Goal: Task Accomplishment & Management: Use online tool/utility

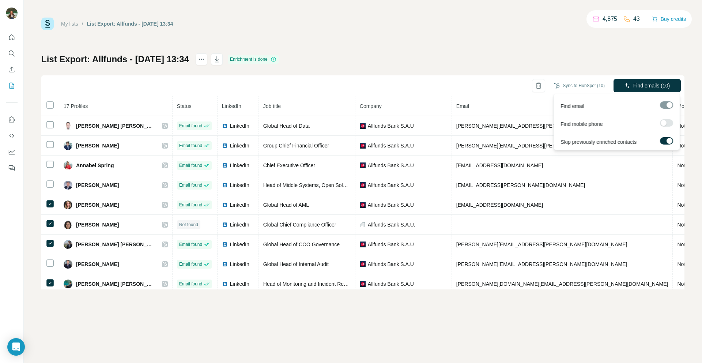
click at [661, 121] on label at bounding box center [666, 122] width 13 height 7
click at [649, 88] on span "Find emails & mobiles (10)" at bounding box center [639, 85] width 61 height 7
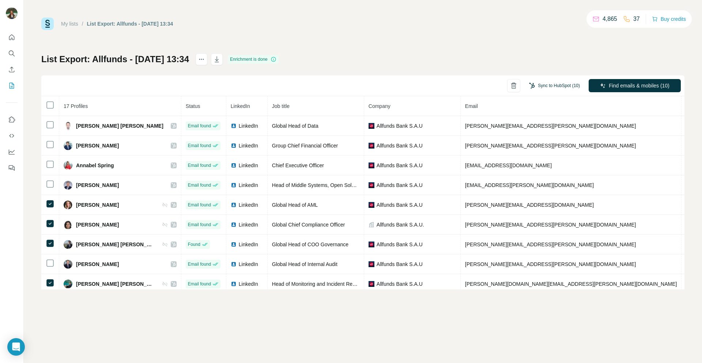
click at [546, 85] on button "Sync to HubSpot (10)" at bounding box center [554, 85] width 61 height 11
click at [531, 56] on div "List Export: Allfunds - [DATE] 13:34 Enrichment is done Sync to HubSpot (10) Fi…" at bounding box center [362, 171] width 643 height 236
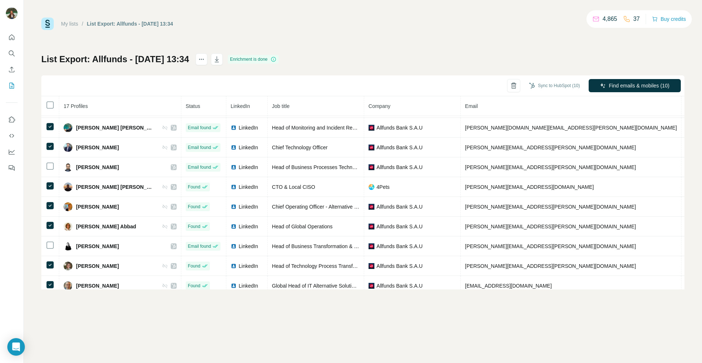
scroll to position [166, 0]
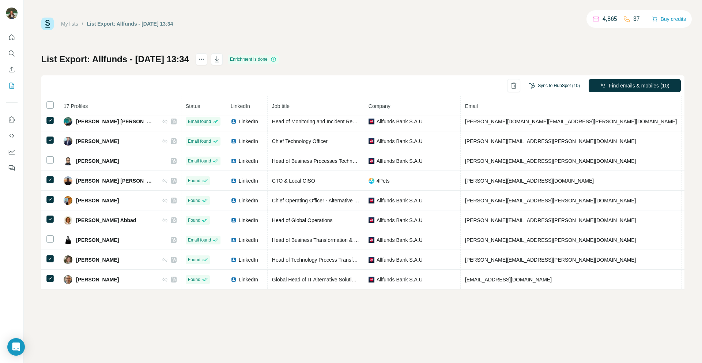
click at [554, 84] on button "Sync to HubSpot (10)" at bounding box center [554, 85] width 61 height 11
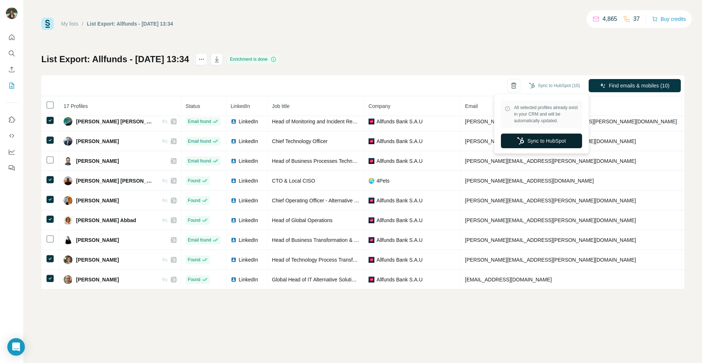
click at [531, 139] on button "Sync to HubSpot" at bounding box center [541, 140] width 81 height 15
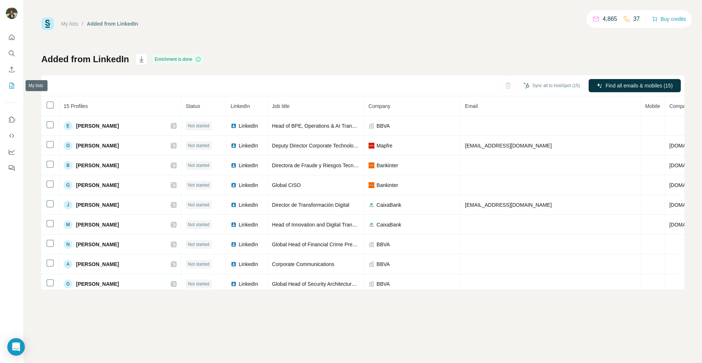
click at [10, 87] on icon "My lists" at bounding box center [11, 85] width 7 height 7
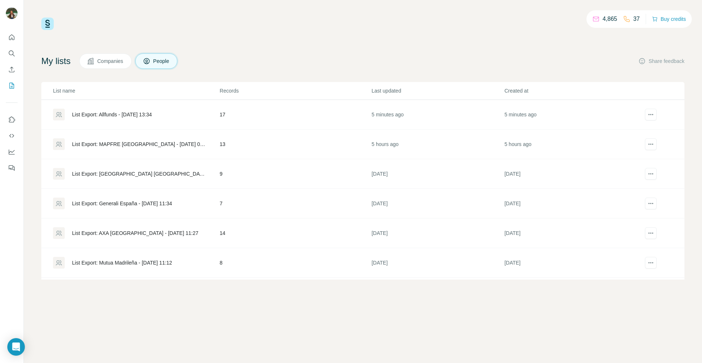
click at [112, 115] on div "List Export: Allfunds - [DATE] 13:34" at bounding box center [112, 114] width 80 height 7
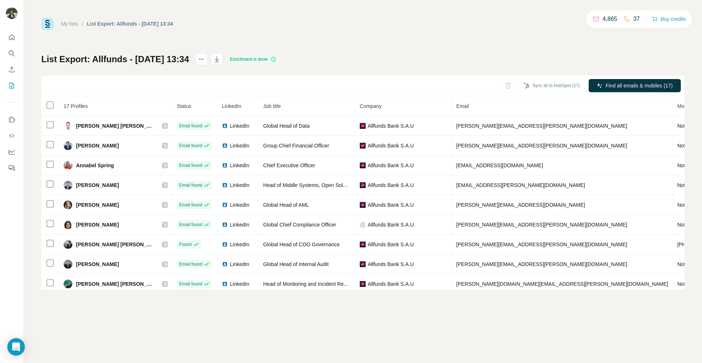
click at [680, 285] on div "17 Profiles Status LinkedIn Job title Company Email Mobile Company website Land…" at bounding box center [362, 192] width 643 height 193
